Goal: Transaction & Acquisition: Purchase product/service

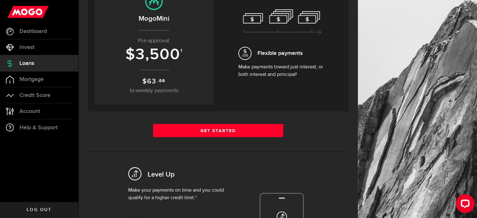
scroll to position [84, 0]
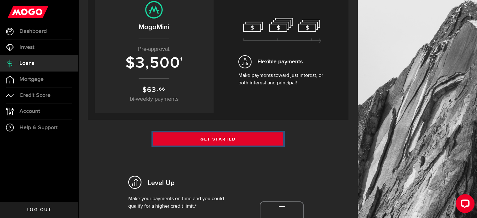
click at [269, 135] on link "Get Started" at bounding box center [218, 138] width 131 height 13
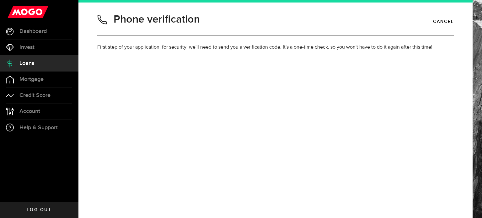
type input "7788683564"
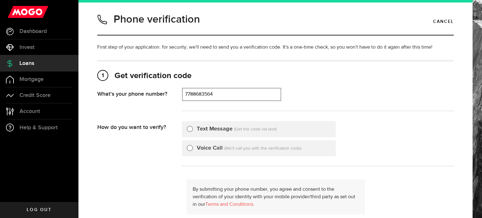
click at [213, 129] on label "Text Message" at bounding box center [215, 129] width 36 height 8
click at [193, 129] on input "Text Message" at bounding box center [190, 128] width 6 height 6
radio input "true"
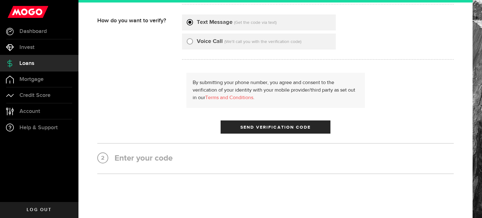
scroll to position [107, 0]
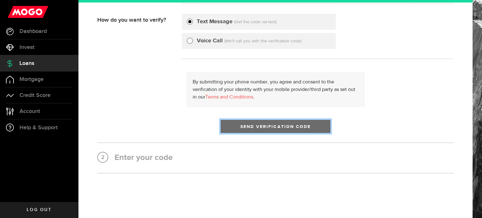
click at [316, 129] on button "Send Verification Code" at bounding box center [276, 126] width 110 height 13
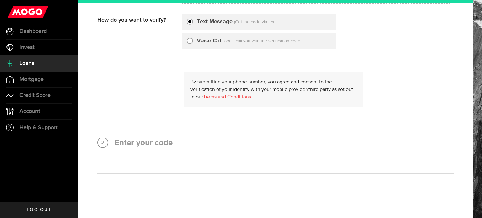
scroll to position [0, 0]
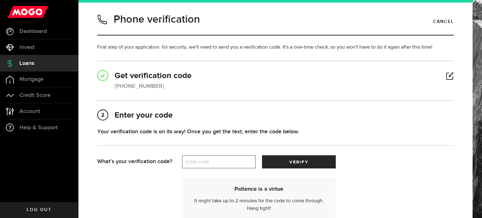
click at [241, 154] on div "Your verification code is on its way! Once you get the text, enter the code bel…" at bounding box center [275, 141] width 357 height 28
click at [239, 157] on label "Enter code" at bounding box center [219, 162] width 74 height 13
click at [239, 157] on input "Enter code" at bounding box center [219, 161] width 74 height 13
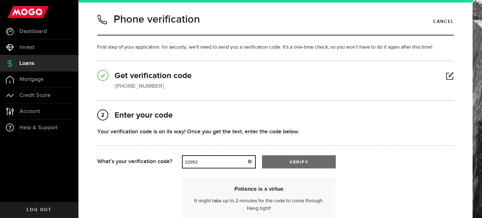
type input "22952"
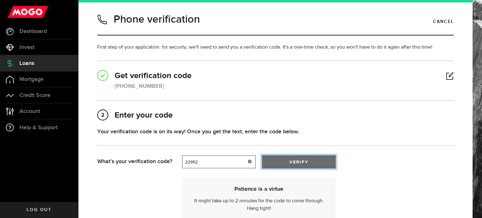
click at [282, 157] on button "verify" at bounding box center [299, 161] width 74 height 13
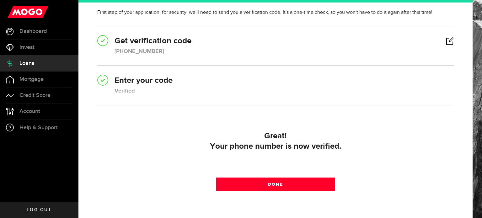
scroll to position [36, 0]
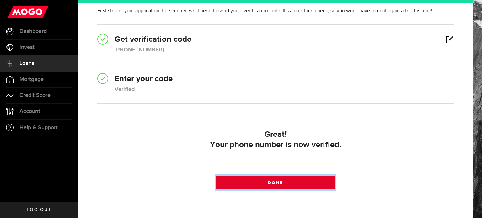
click at [308, 185] on link "Done" at bounding box center [275, 182] width 119 height 13
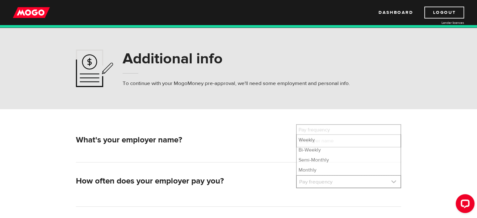
click at [320, 183] on link at bounding box center [349, 182] width 104 height 12
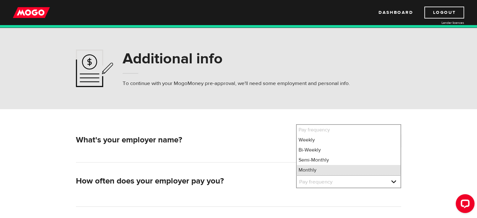
click at [320, 172] on li "Monthly" at bounding box center [349, 170] width 104 height 10
select select "4"
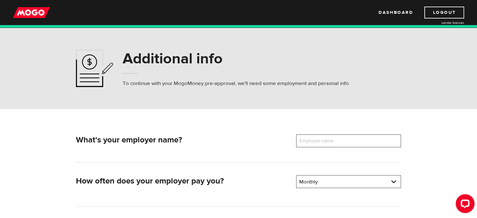
click at [330, 143] on label "Employer name" at bounding box center [321, 140] width 51 height 13
click at [330, 143] on input "Employer name" at bounding box center [348, 140] width 105 height 13
click at [319, 142] on input "Headline Distrubution" at bounding box center [348, 140] width 105 height 13
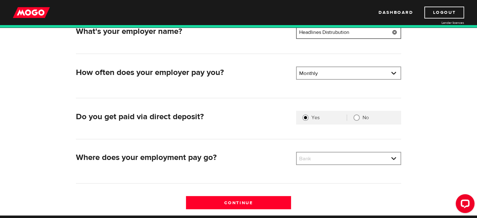
scroll to position [110, 0]
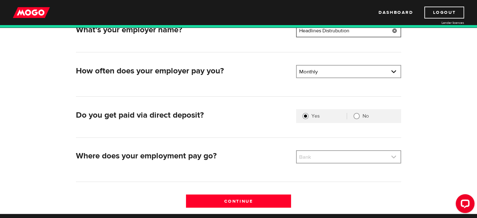
type input "Headlines Distrubution"
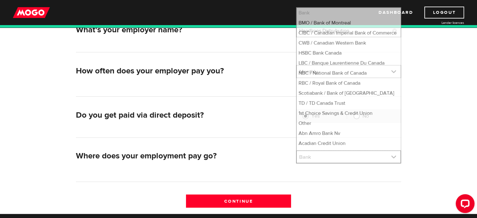
click at [372, 162] on link at bounding box center [349, 157] width 104 height 12
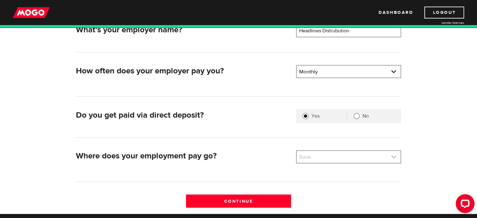
click at [373, 158] on link at bounding box center [349, 157] width 104 height 12
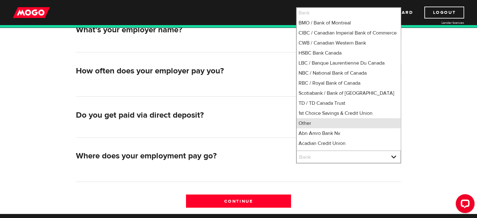
scroll to position [5, 0]
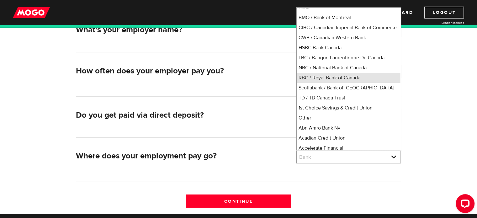
click at [364, 83] on li "RBC / Royal Bank of Canada" at bounding box center [349, 78] width 104 height 10
select select "8"
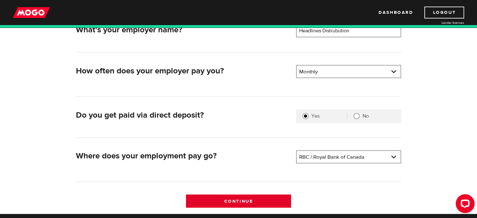
click at [274, 198] on input "Continue" at bounding box center [238, 201] width 105 height 13
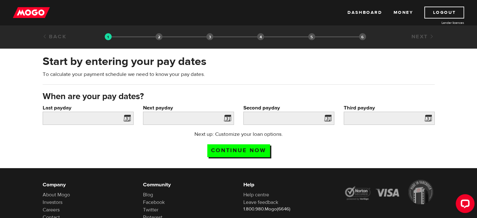
click at [125, 119] on span at bounding box center [125, 119] width 9 height 10
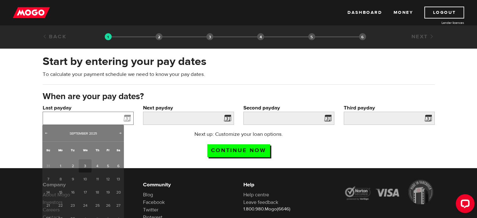
click at [99, 116] on input "Last payday" at bounding box center [88, 118] width 91 height 13
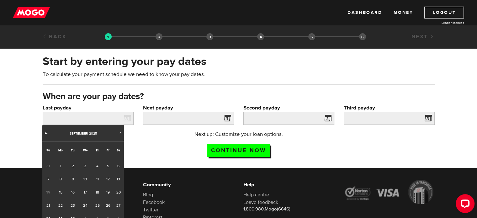
click at [46, 133] on span "Prev" at bounding box center [46, 133] width 5 height 5
click at [121, 133] on span "Next" at bounding box center [120, 133] width 5 height 5
click at [63, 163] on link "1" at bounding box center [60, 165] width 13 height 13
type input "[DATE]"
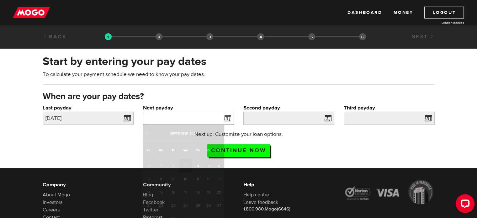
click at [148, 120] on input "Next payday" at bounding box center [188, 118] width 91 height 13
click at [286, 152] on div "Next up: Customize your loan options. Continue now" at bounding box center [238, 146] width 125 height 31
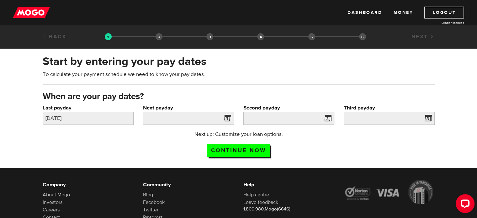
click at [58, 37] on link "Back" at bounding box center [55, 36] width 24 height 7
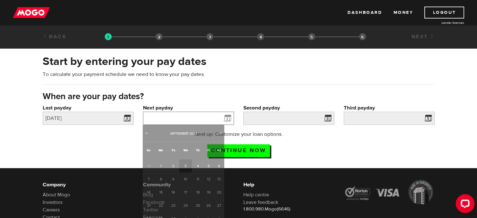
click at [161, 113] on input "Next payday" at bounding box center [188, 118] width 91 height 13
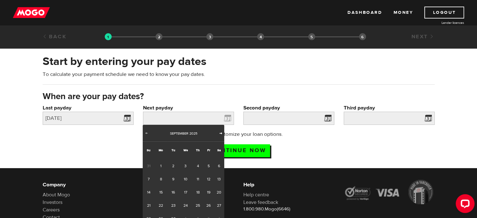
click at [221, 134] on span "Next" at bounding box center [220, 133] width 5 height 5
click at [187, 164] on link "1" at bounding box center [185, 165] width 13 height 13
type input "2025/10/01"
type input "2025/10/31"
type input "2025/11/30"
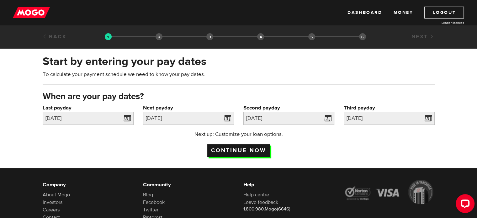
click at [219, 153] on input "Continue now" at bounding box center [238, 150] width 63 height 13
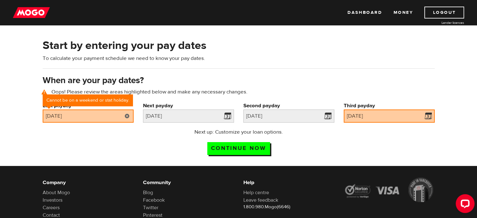
click at [124, 119] on link at bounding box center [127, 116] width 13 height 13
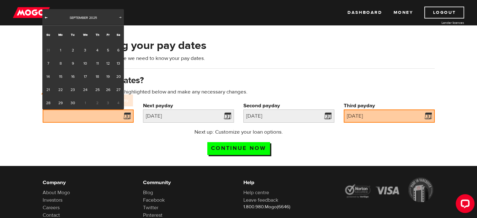
click at [49, 19] on span "Prev" at bounding box center [46, 17] width 5 height 5
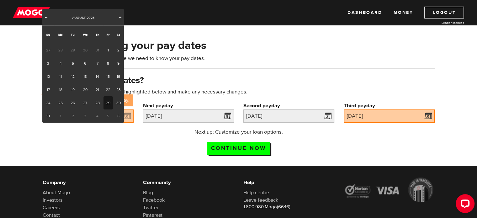
click at [109, 104] on link "29" at bounding box center [109, 102] width 10 height 13
type input "2025/08/29"
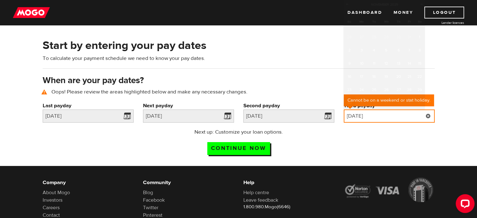
click at [373, 115] on input "[DATE]" at bounding box center [389, 116] width 91 height 13
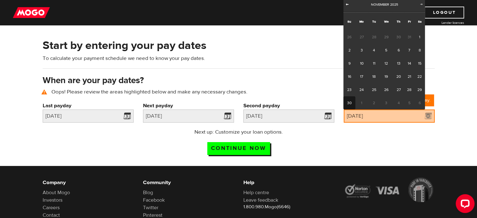
click at [350, 7] on link "Prev" at bounding box center [347, 5] width 6 height 6
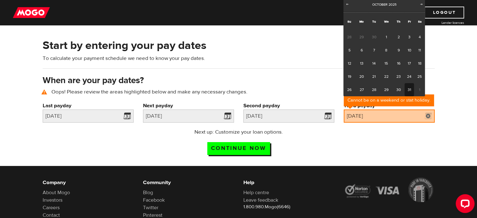
click at [407, 86] on link "31" at bounding box center [410, 89] width 10 height 13
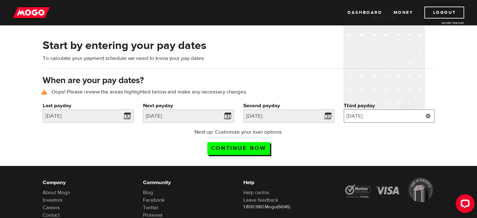
click at [359, 114] on input "[DATE]" at bounding box center [389, 116] width 91 height 13
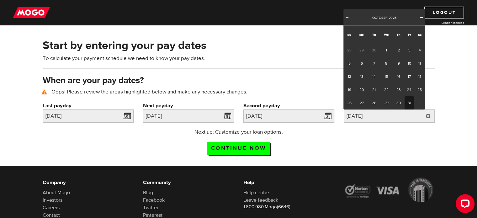
click at [420, 17] on span "Next" at bounding box center [421, 17] width 5 height 5
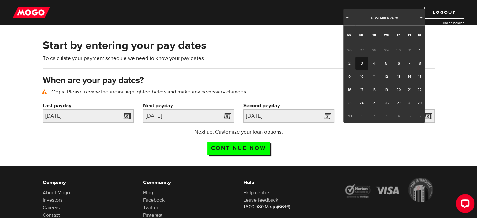
click at [362, 61] on link "3" at bounding box center [362, 63] width 13 height 13
type input "2025/11/03"
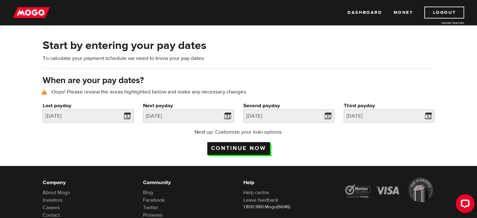
click at [260, 151] on input "Continue now" at bounding box center [238, 148] width 63 height 13
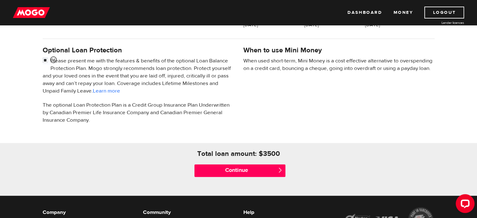
scroll to position [196, 0]
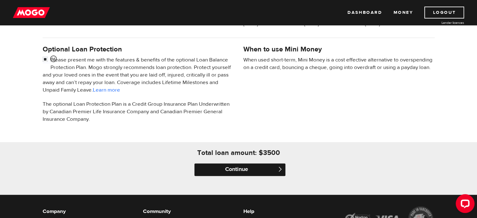
click at [266, 174] on input "Continue" at bounding box center [240, 170] width 91 height 13
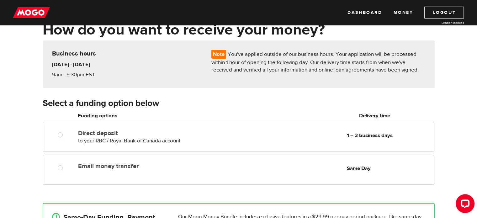
scroll to position [57, 0]
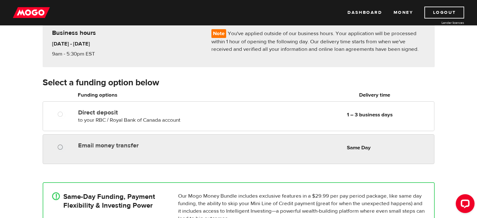
radio input "true"
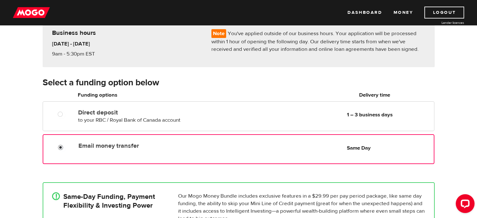
click at [63, 147] on input "Email money transfer" at bounding box center [62, 148] width 8 height 8
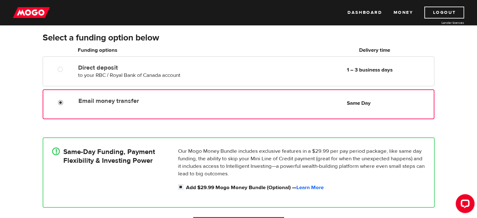
scroll to position [58, 0]
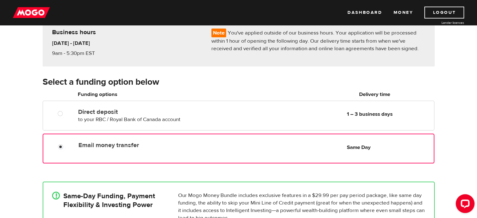
click at [473, 130] on div "How do you want to receive your money? Note You've applied outside of our busin…" at bounding box center [238, 140] width 477 height 282
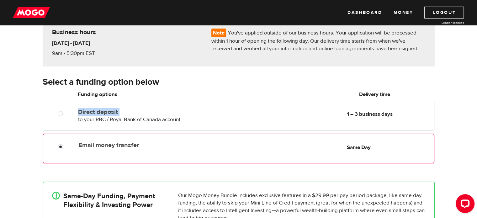
click at [473, 130] on div "How do you want to receive your money? Note You've applied outside of our busin…" at bounding box center [238, 140] width 477 height 282
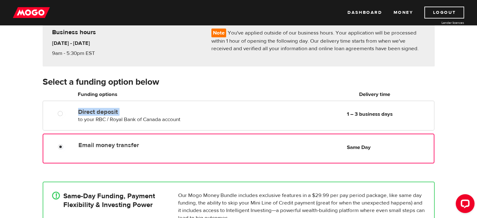
click at [473, 130] on div "How do you want to receive your money? Note You've applied outside of our busin…" at bounding box center [238, 140] width 477 height 282
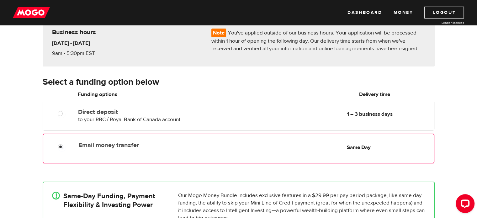
click at [467, 131] on div "How do you want to receive your money? Note You've applied outside of our busin…" at bounding box center [238, 140] width 477 height 282
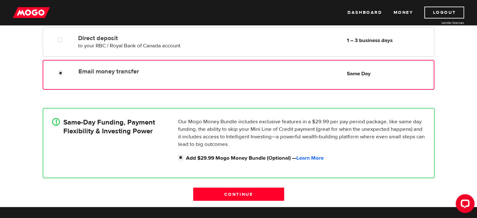
scroll to position [148, 0]
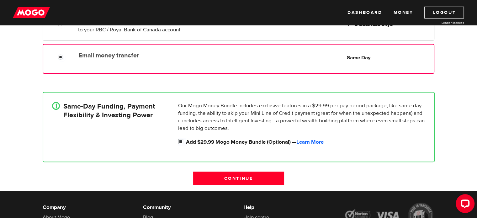
click at [182, 142] on input "Add $29.99 Mogo Money Bundle (Optional) — Learn More" at bounding box center [182, 142] width 8 height 8
checkbox input "false"
radio input "false"
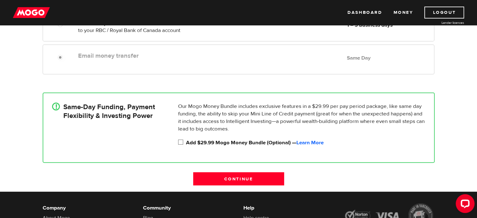
scroll to position [147, 0]
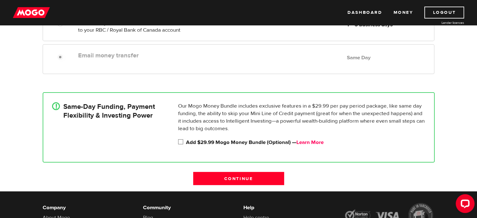
click at [312, 142] on link "Learn More" at bounding box center [310, 142] width 27 height 7
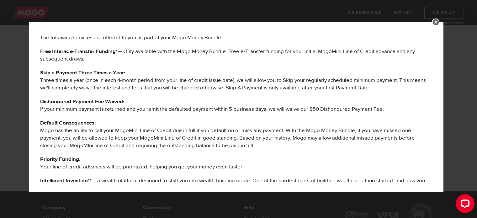
scroll to position [0, 0]
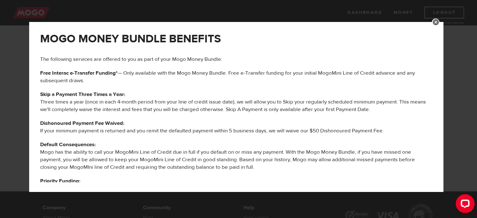
click at [440, 22] on link at bounding box center [436, 23] width 8 height 8
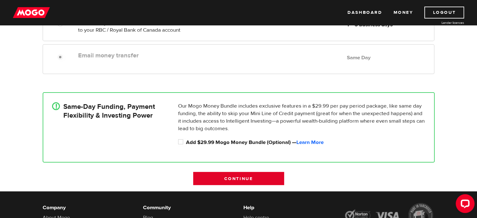
click at [212, 176] on input "Continue" at bounding box center [238, 178] width 91 height 13
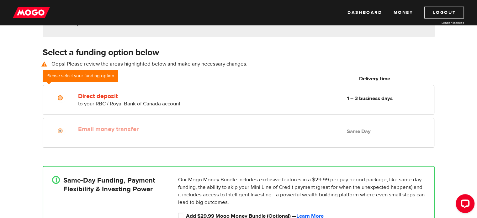
scroll to position [142, 0]
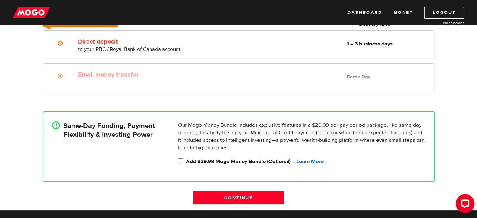
click at [186, 160] on label "Add $29.99 Mogo Money Bundle (Optional) — Learn More" at bounding box center [305, 162] width 239 height 8
click at [186, 160] on input "Add $29.99 Mogo Money Bundle (Optional) — Learn More" at bounding box center [182, 162] width 8 height 8
checkbox input "true"
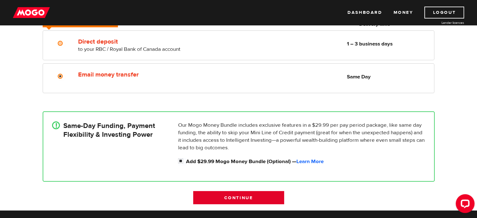
click at [211, 199] on input "Continue" at bounding box center [238, 197] width 91 height 13
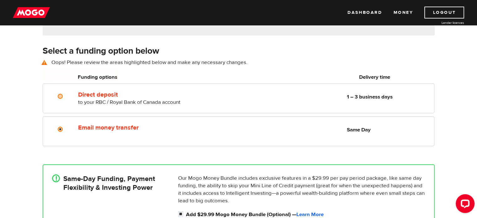
scroll to position [87, 0]
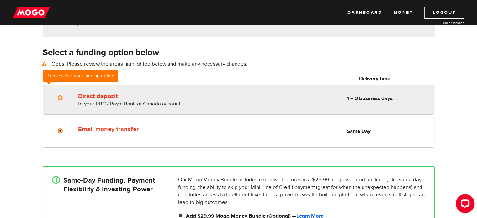
radio input "true"
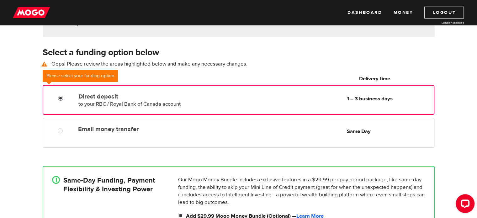
click at [62, 100] on input "Direct deposit" at bounding box center [62, 99] width 8 height 8
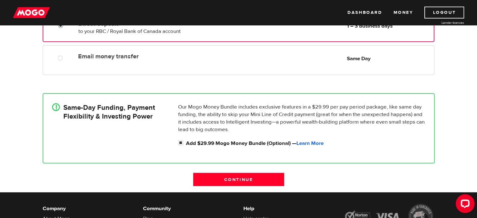
scroll to position [167, 0]
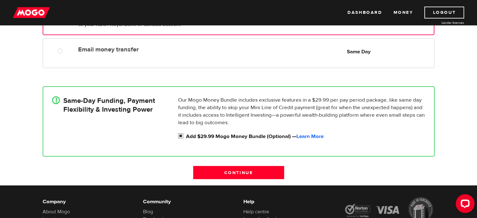
click at [180, 137] on input "Add $29.99 Mogo Money Bundle (Optional) — Learn More" at bounding box center [182, 137] width 8 height 8
checkbox input "false"
radio input "false"
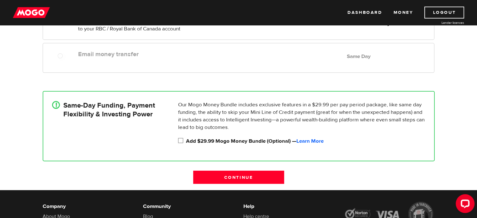
scroll to position [177, 0]
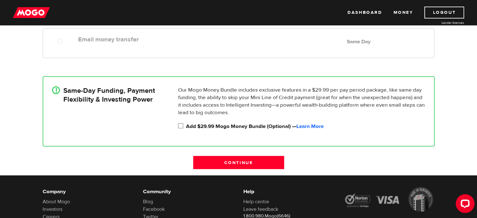
click at [181, 127] on input "Add $29.99 Mogo Money Bundle (Optional) — Learn More" at bounding box center [182, 127] width 8 height 8
checkbox input "true"
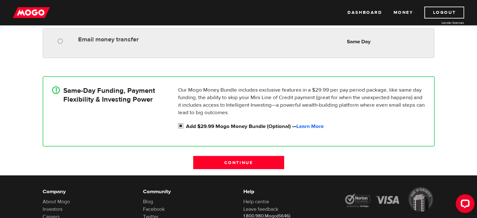
radio input "true"
click at [61, 40] on input "Email money transfer" at bounding box center [62, 42] width 8 height 8
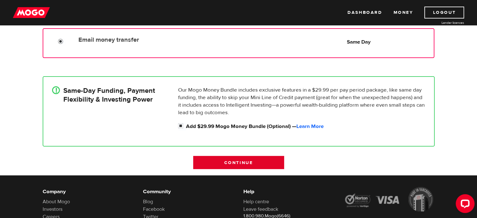
click at [222, 159] on input "Continue" at bounding box center [238, 162] width 91 height 13
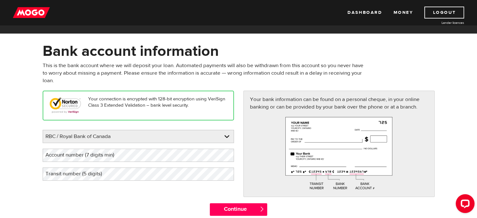
scroll to position [15, 0]
click at [476, 88] on form "Bank account information Oops! Please review the areas highlighted below and ma…" at bounding box center [238, 132] width 477 height 180
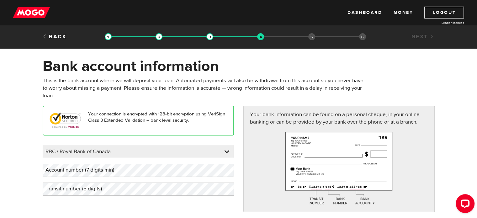
click at [68, 37] on div "Back" at bounding box center [71, 37] width 67 height 8
click at [55, 36] on link "Back" at bounding box center [55, 36] width 24 height 7
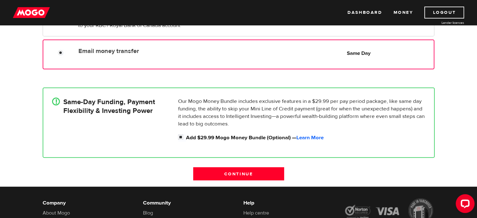
scroll to position [171, 0]
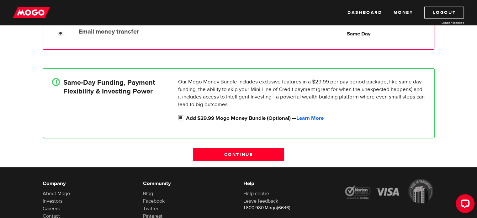
click at [182, 119] on input "Add $29.99 Mogo Money Bundle (Optional) — Learn More" at bounding box center [182, 119] width 8 height 8
checkbox input "false"
radio input "false"
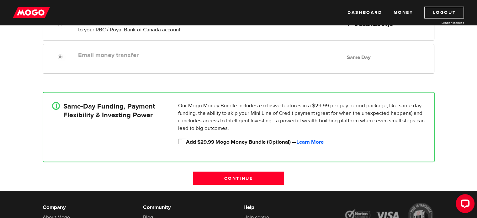
scroll to position [98, 0]
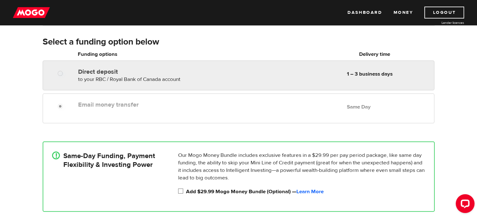
radio input "true"
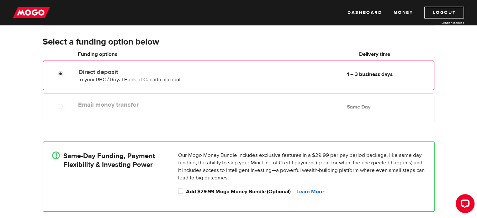
click at [191, 85] on div "Direct deposit to your RBC / Royal Bank of Canada account Delivery in 1 – 3 bus…" at bounding box center [239, 76] width 392 height 30
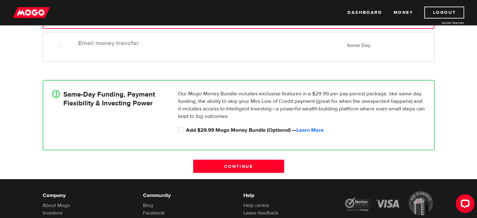
scroll to position [169, 0]
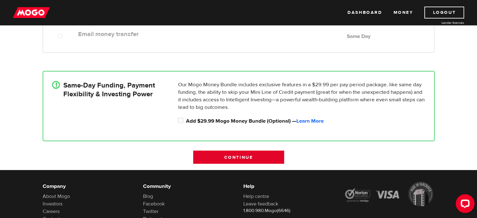
click at [276, 156] on input "Continue" at bounding box center [238, 157] width 91 height 13
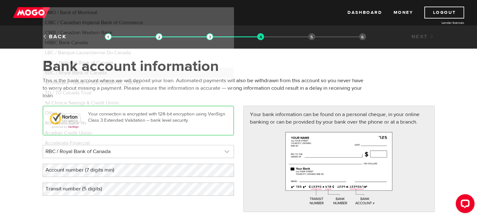
click at [212, 153] on link at bounding box center [138, 151] width 191 height 13
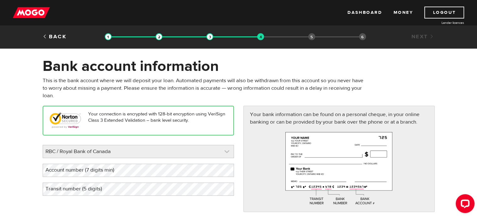
click at [212, 153] on link at bounding box center [138, 151] width 191 height 13
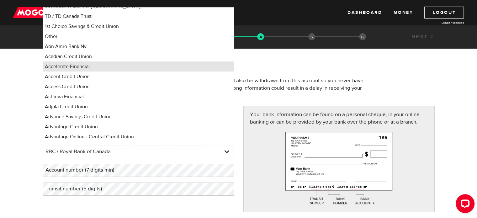
scroll to position [70, 0]
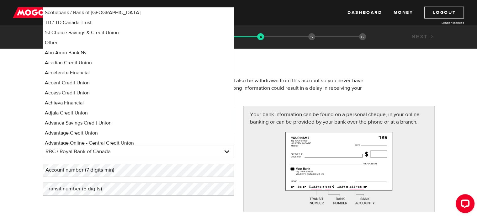
select select "2"
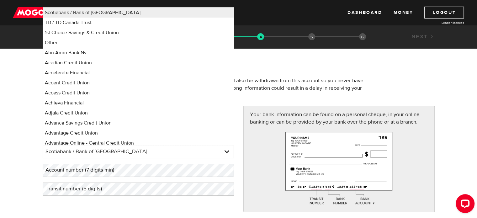
scroll to position [83, 0]
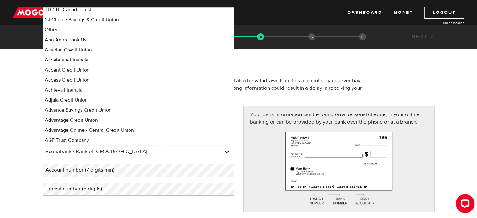
click at [114, 197] on div "Your connection is encrypted with 128-bit encryption using VeriSign Class 3 Ext…" at bounding box center [138, 154] width 201 height 96
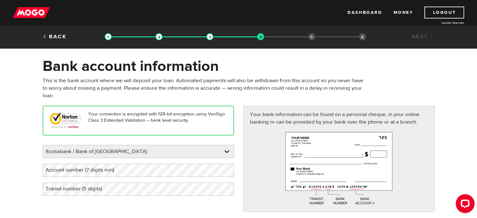
drag, startPoint x: 70, startPoint y: 186, endPoint x: 63, endPoint y: 190, distance: 8.0
click at [63, 190] on label "Transit number (5 digits)" at bounding box center [79, 189] width 72 height 13
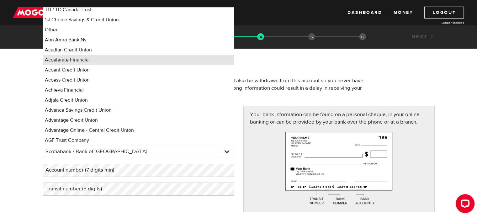
scroll to position [3, 0]
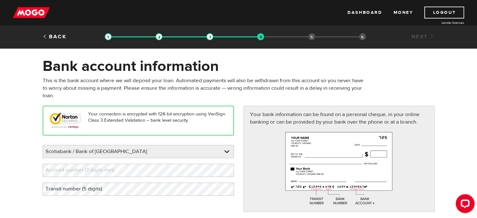
click at [70, 188] on label "Transit number (5 digits)" at bounding box center [79, 189] width 72 height 13
click at [68, 167] on label "Account number (7 digits min)" at bounding box center [85, 170] width 84 height 13
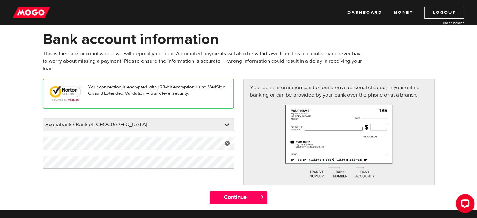
scroll to position [0, 0]
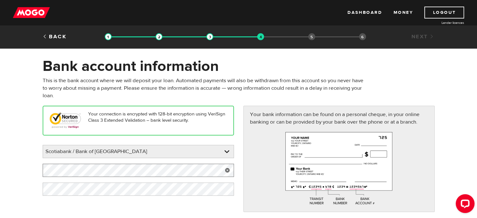
click at [27, 174] on form "Bank account information Oops! Please review the areas highlighted below and ma…" at bounding box center [238, 147] width 477 height 180
click at [119, 206] on div "Your connection is encrypted with 128-bit encryption using VeriSign Class 3 Ext…" at bounding box center [239, 162] width 402 height 112
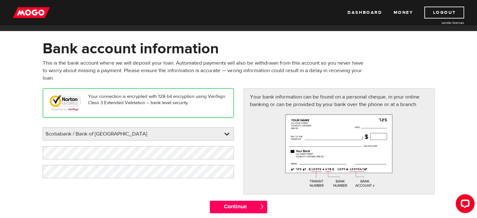
scroll to position [31, 0]
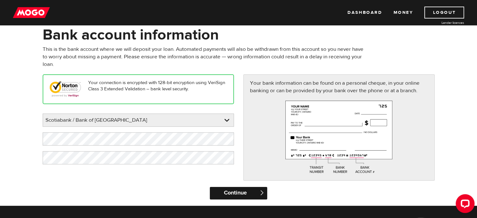
click at [240, 190] on input "Continue" at bounding box center [238, 193] width 57 height 13
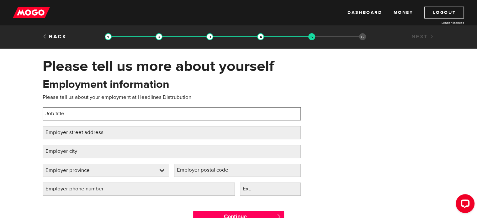
click at [169, 115] on input "Job title" at bounding box center [172, 113] width 258 height 13
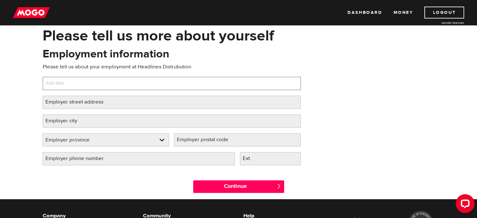
scroll to position [31, 0]
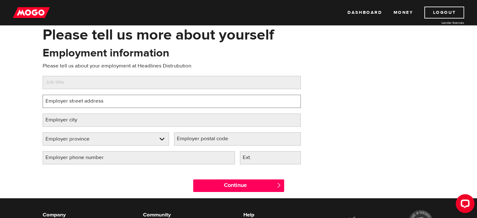
click at [166, 100] on input "Employer street address" at bounding box center [172, 101] width 258 height 13
click at [166, 108] on div "Employment information Please tell us about your employment at Headlines Distru…" at bounding box center [172, 108] width 268 height 125
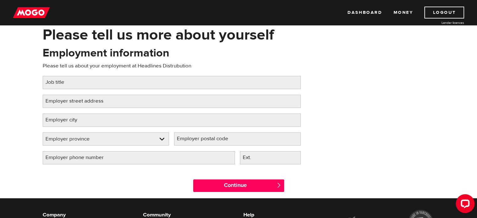
click at [181, 128] on div "Employment information Please tell us about your employment at Headlines Distru…" at bounding box center [172, 108] width 268 height 125
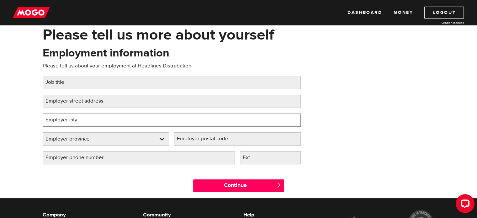
click at [181, 123] on input "Employer city" at bounding box center [172, 120] width 258 height 13
type input "North Vancouver"
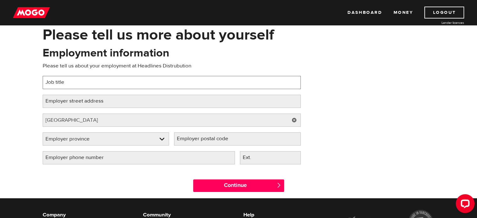
click at [145, 84] on input "Job title" at bounding box center [172, 82] width 258 height 13
type input "Route Manager"
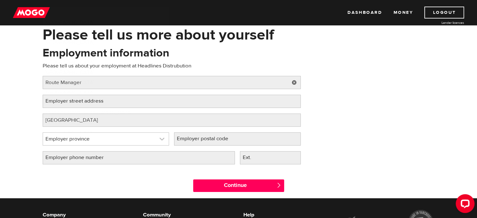
click at [144, 143] on link at bounding box center [106, 139] width 126 height 13
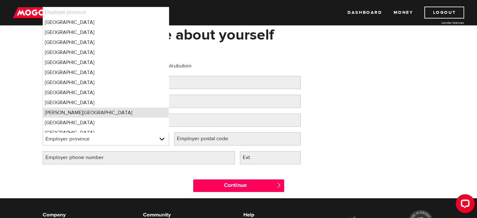
scroll to position [5, 0]
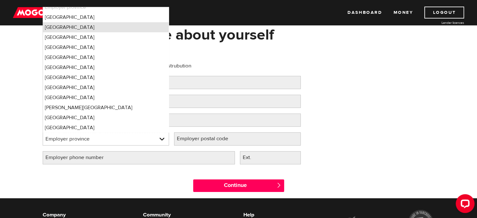
click at [122, 24] on li "British Columbia" at bounding box center [106, 27] width 126 height 10
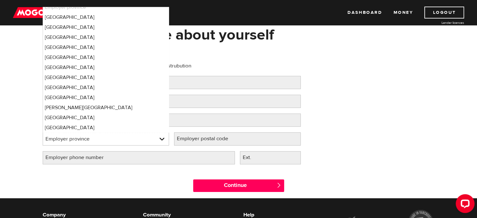
select select "BC"
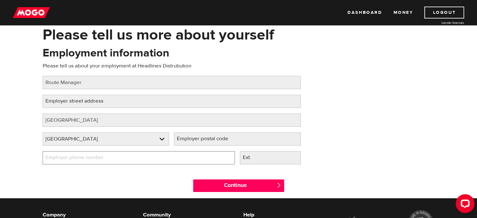
click at [186, 153] on input "Employer phone number" at bounding box center [139, 157] width 192 height 13
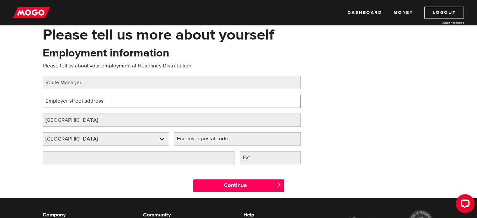
click at [131, 101] on input "Employer street address" at bounding box center [172, 101] width 258 height 13
paste input "West Vancouver,"
click at [72, 101] on input "2002 Park royal West Vancouver" at bounding box center [172, 101] width 258 height 13
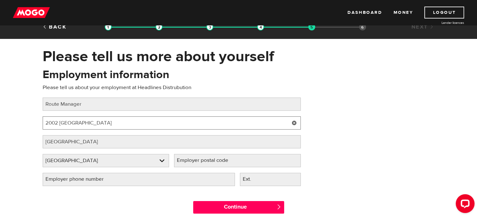
scroll to position [0, 0]
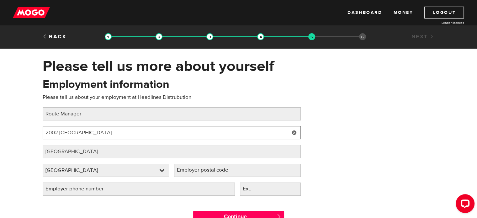
type input "2002 Park Royal West Vancouver"
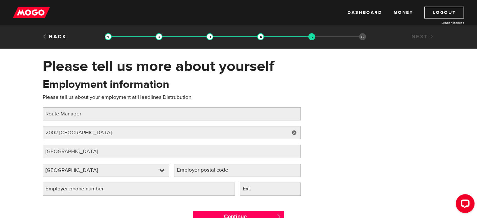
click at [88, 191] on label "Employer phone number" at bounding box center [80, 189] width 74 height 13
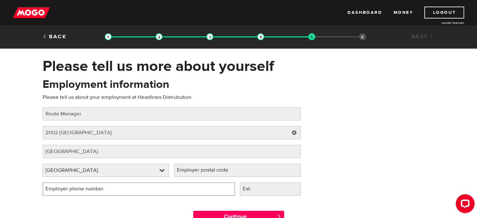
click at [88, 191] on input "Employer phone number" at bounding box center [139, 189] width 192 height 13
type input "(778) 952-3655"
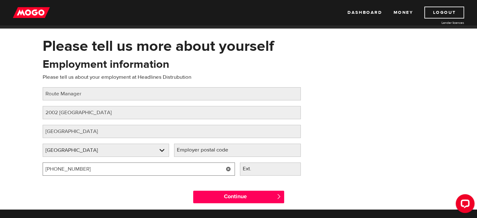
scroll to position [31, 0]
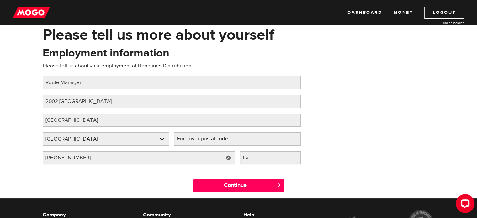
click at [225, 142] on label "Employer postal code" at bounding box center [207, 138] width 67 height 13
click at [225, 142] on input "Employer postal code" at bounding box center [237, 138] width 127 height 13
drag, startPoint x: 189, startPoint y: 138, endPoint x: 182, endPoint y: 139, distance: 6.7
drag, startPoint x: 182, startPoint y: 139, endPoint x: 290, endPoint y: 139, distance: 108.3
paste input "V7T 2W4"
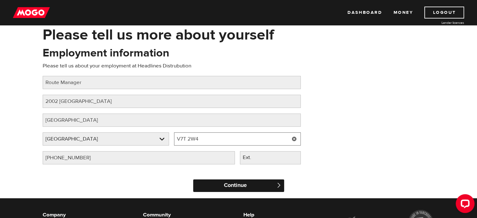
type input "V7T 2W4"
click at [246, 187] on input "Continue" at bounding box center [238, 186] width 91 height 13
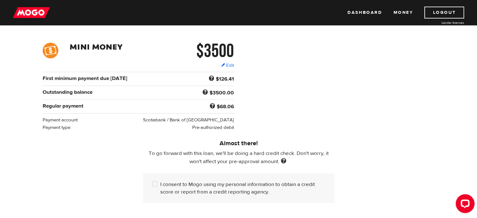
scroll to position [94, 0]
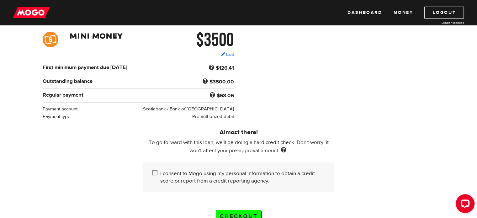
click at [155, 172] on input "I consent to Mogo using my personal information to obtain a credit score or rep…" at bounding box center [157, 174] width 8 height 8
checkbox input "true"
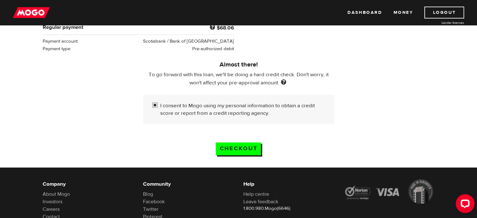
scroll to position [147, 0]
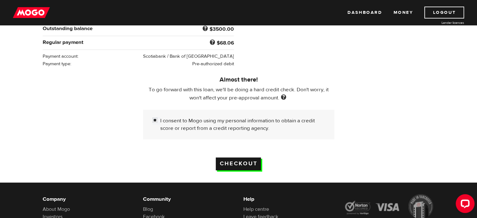
click at [233, 166] on input "Checkout" at bounding box center [238, 164] width 45 height 13
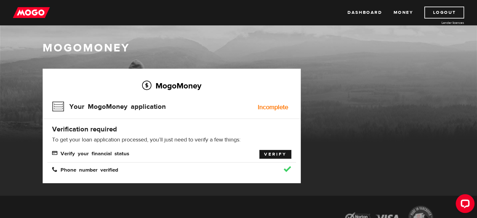
click at [275, 152] on link "Verify" at bounding box center [276, 154] width 32 height 9
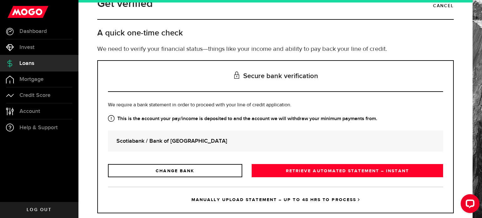
scroll to position [29, 0]
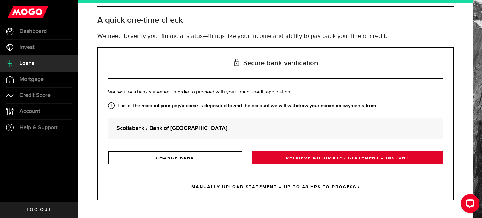
click at [308, 158] on link "RETRIEVE AUTOMATED STATEMENT – INSTANT" at bounding box center [347, 157] width 191 height 13
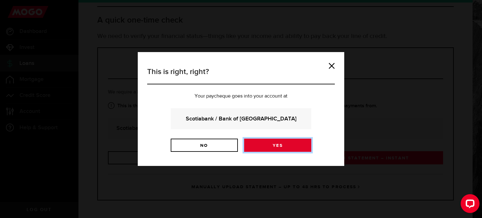
click at [289, 145] on link "Yes" at bounding box center [277, 145] width 67 height 13
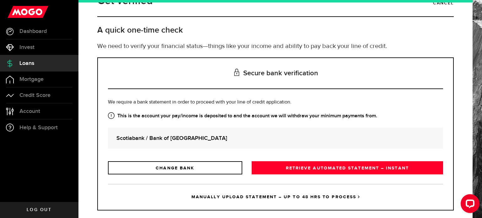
scroll to position [29, 0]
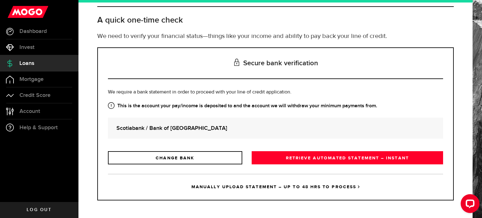
click at [178, 129] on strong "Scotiabank / Bank of Nova Scotia" at bounding box center [275, 128] width 318 height 8
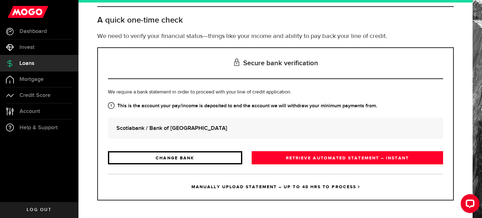
click at [193, 157] on link "CHANGE BANK" at bounding box center [175, 157] width 134 height 13
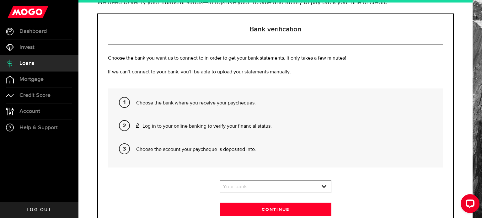
scroll to position [63, 0]
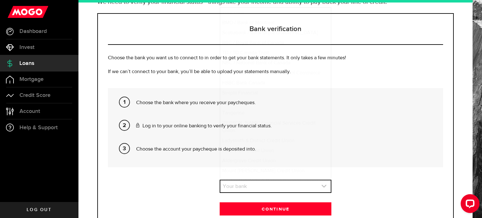
click at [247, 182] on link "expand select" at bounding box center [275, 186] width 110 height 12
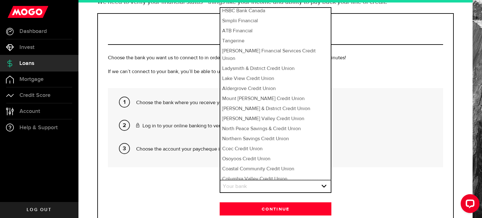
scroll to position [0, 0]
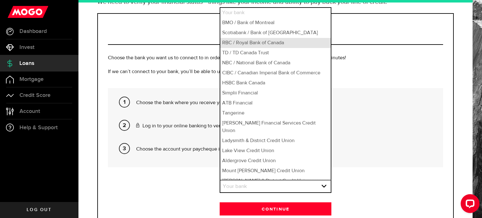
click at [271, 41] on li "RBC / Royal Bank of Canada" at bounding box center [275, 43] width 110 height 10
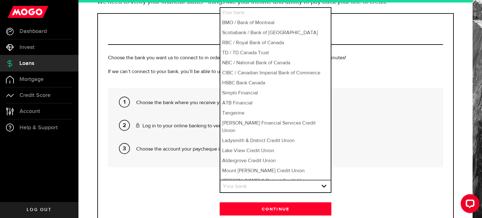
select select "3"
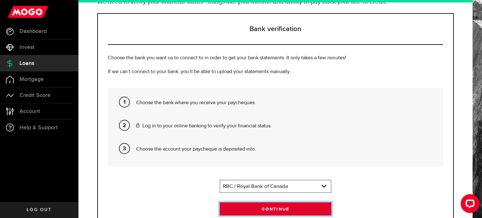
click at [281, 213] on button "Continue" at bounding box center [276, 208] width 112 height 13
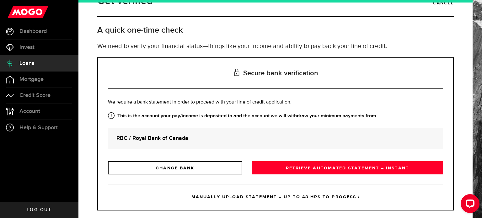
scroll to position [29, 0]
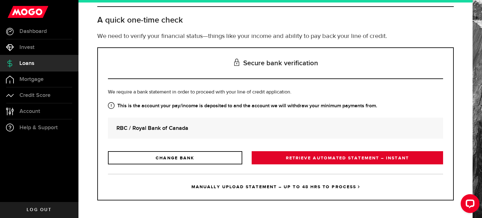
click at [279, 160] on link "RETRIEVE AUTOMATED STATEMENT – INSTANT" at bounding box center [347, 157] width 191 height 13
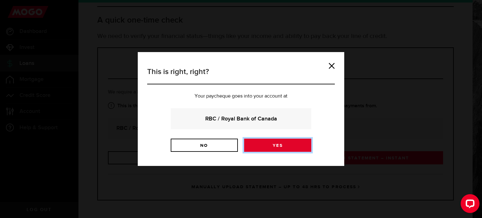
click at [255, 147] on link "Yes" at bounding box center [277, 145] width 67 height 13
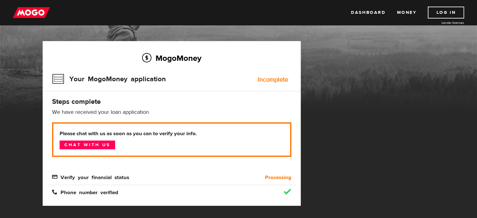
click at [227, 179] on div "Verify your financial status" at bounding box center [140, 178] width 187 height 8
click at [274, 178] on b "Processing" at bounding box center [278, 178] width 26 height 8
click at [282, 82] on div "Incomplete" at bounding box center [273, 80] width 30 height 6
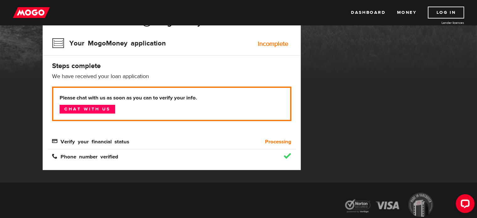
scroll to position [28, 0]
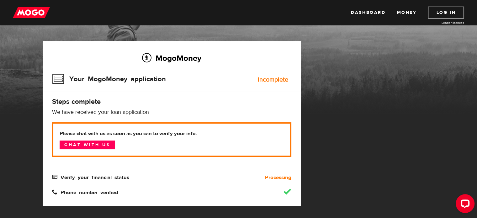
drag, startPoint x: 112, startPoint y: 173, endPoint x: 110, endPoint y: 169, distance: 4.5
click at [112, 171] on div "Please chat with us as soon as you can to verify your info. Chat with us Verify…" at bounding box center [171, 151] width 239 height 59
click at [94, 144] on link "Chat with us" at bounding box center [88, 145] width 56 height 9
